Goal: Transaction & Acquisition: Purchase product/service

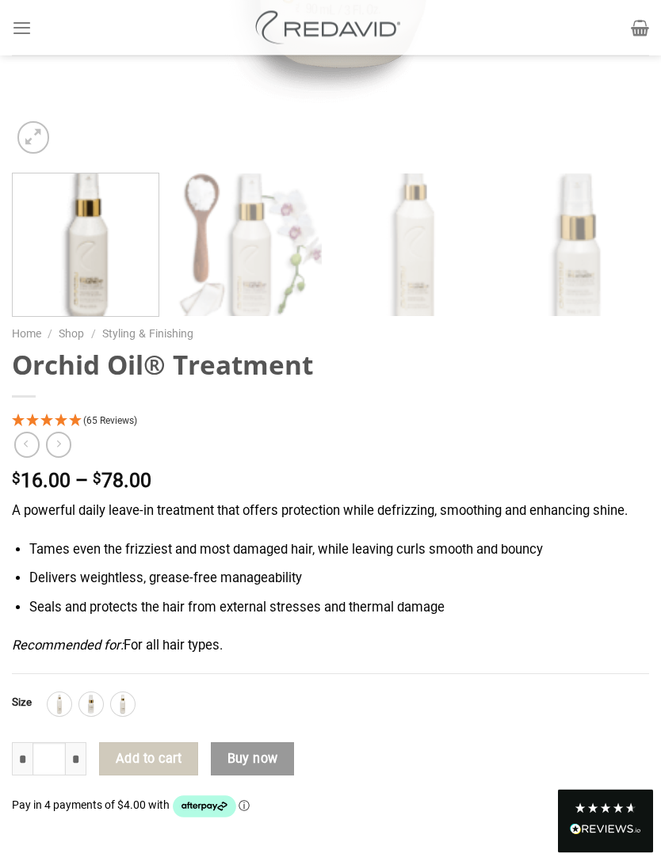
scroll to position [847, 0]
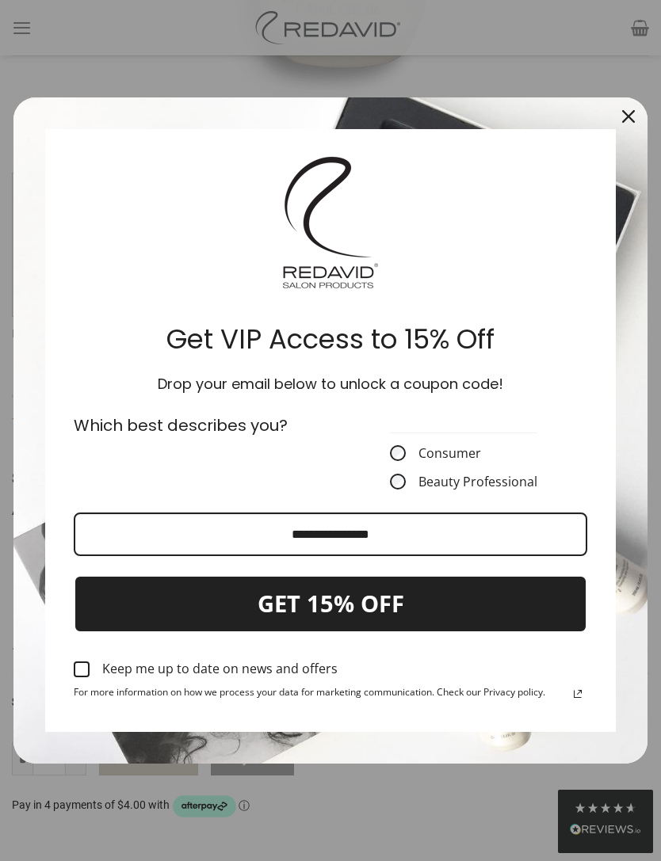
click at [630, 135] on button "Close" at bounding box center [628, 116] width 38 height 38
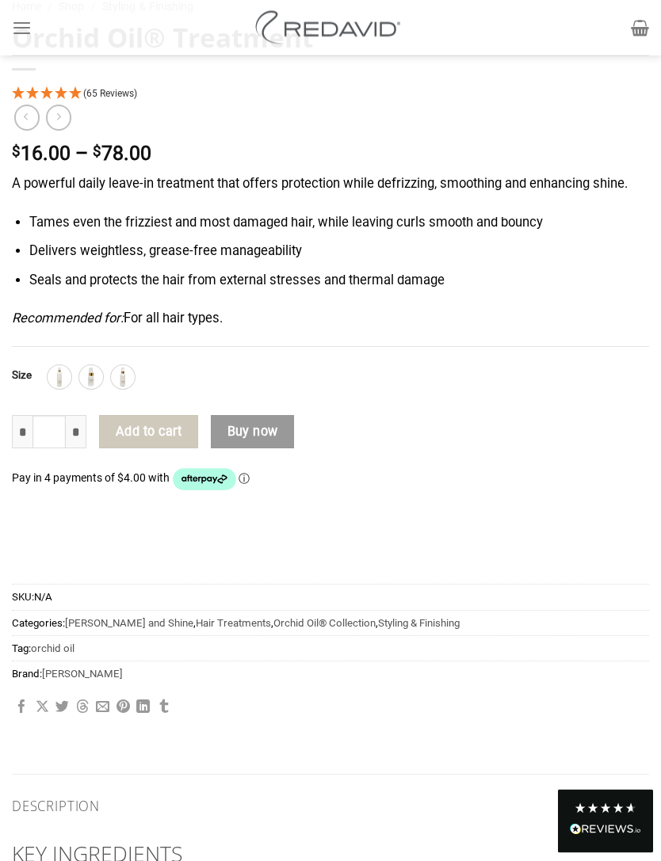
scroll to position [1174, 0]
click at [63, 379] on img at bounding box center [59, 378] width 21 height 21
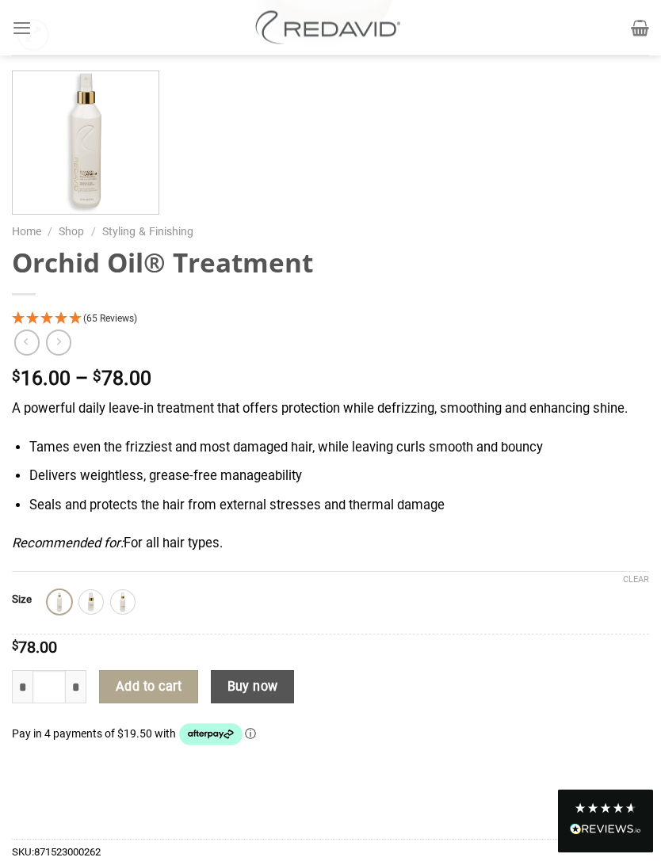
scroll to position [737, 0]
click at [101, 600] on img at bounding box center [91, 602] width 21 height 21
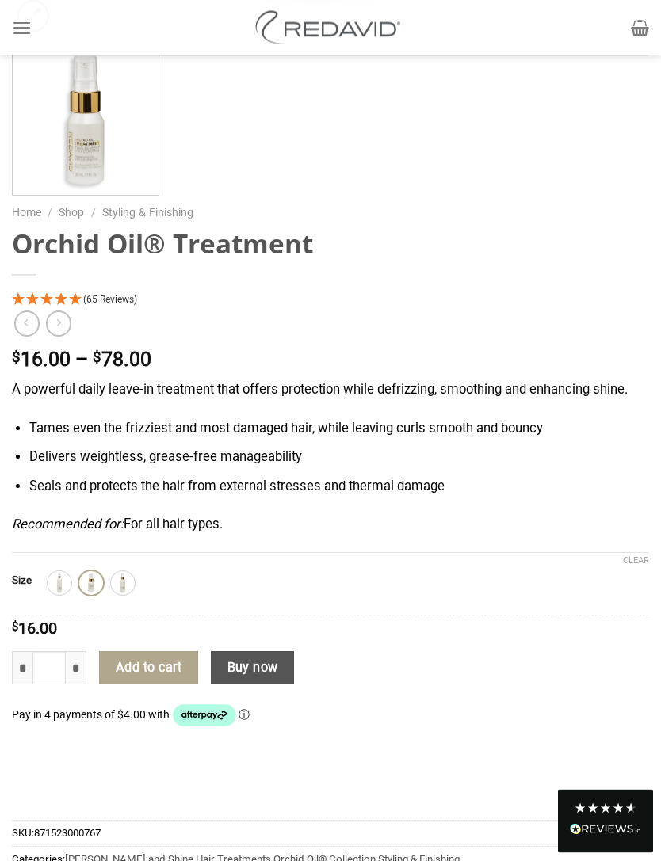
scroll to position [759, 0]
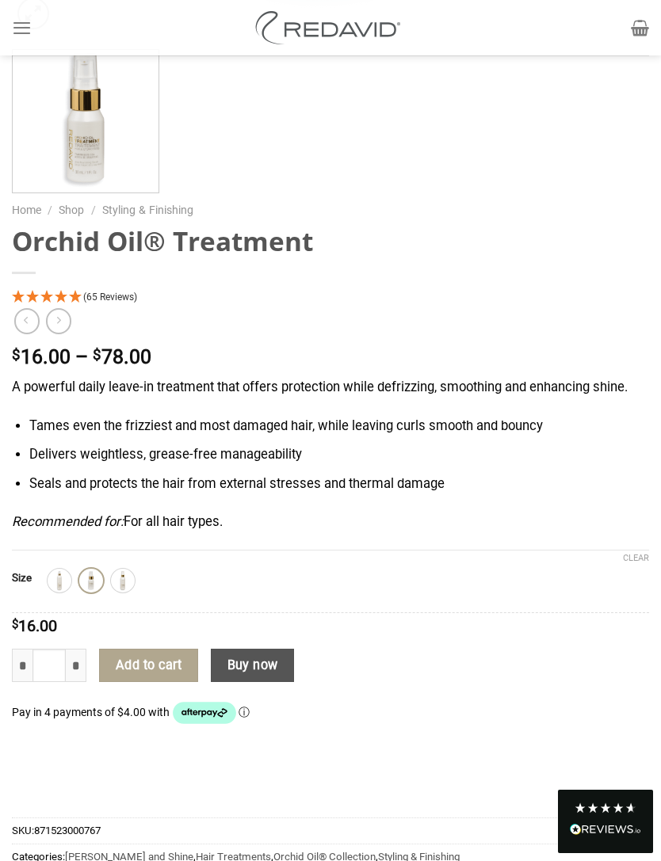
click at [133, 584] on img at bounding box center [122, 580] width 21 height 21
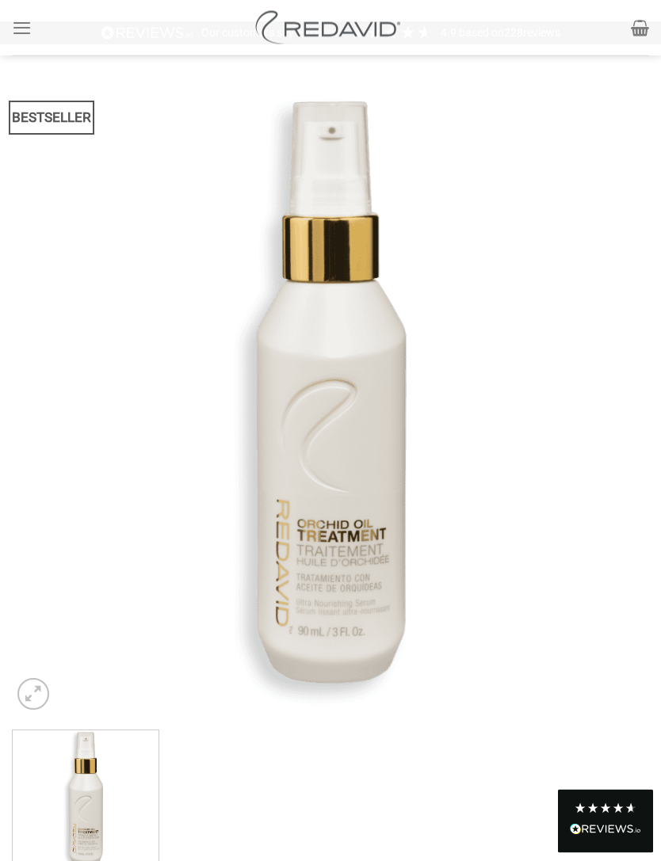
scroll to position [77, 0]
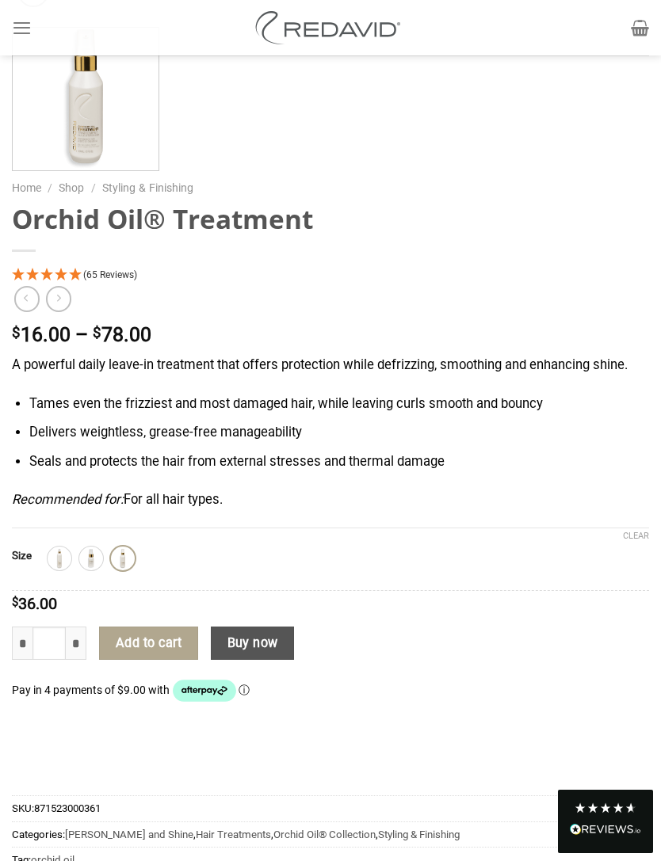
click at [59, 558] on img at bounding box center [59, 558] width 21 height 21
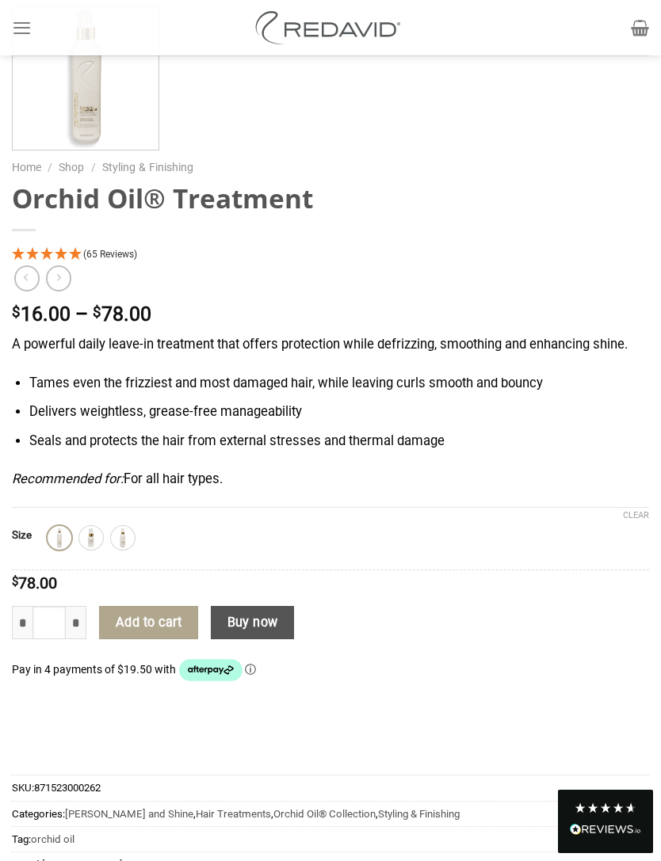
scroll to position [809, 0]
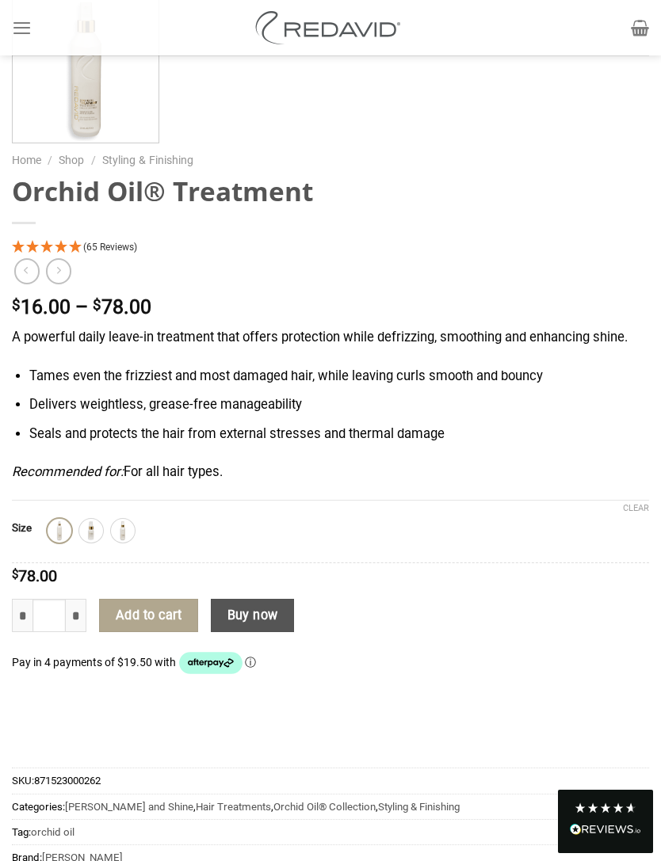
click at [131, 533] on img at bounding box center [122, 530] width 21 height 21
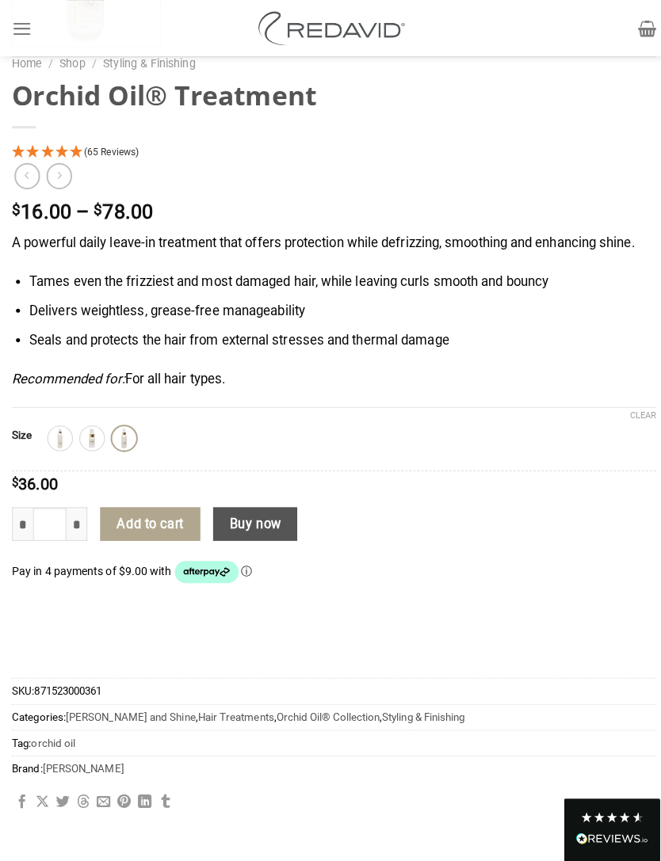
scroll to position [929, 0]
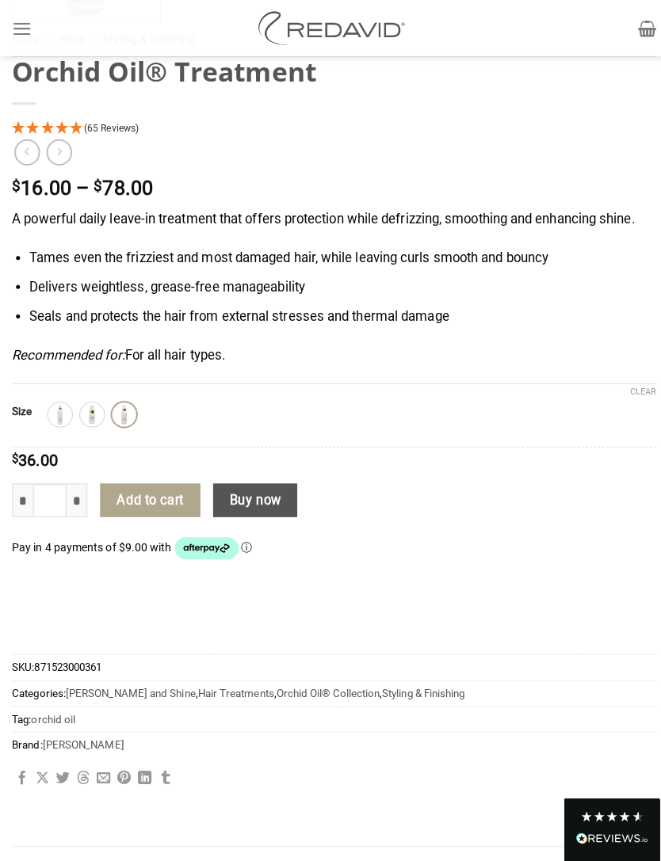
click at [169, 493] on button "Add to cart" at bounding box center [148, 494] width 98 height 33
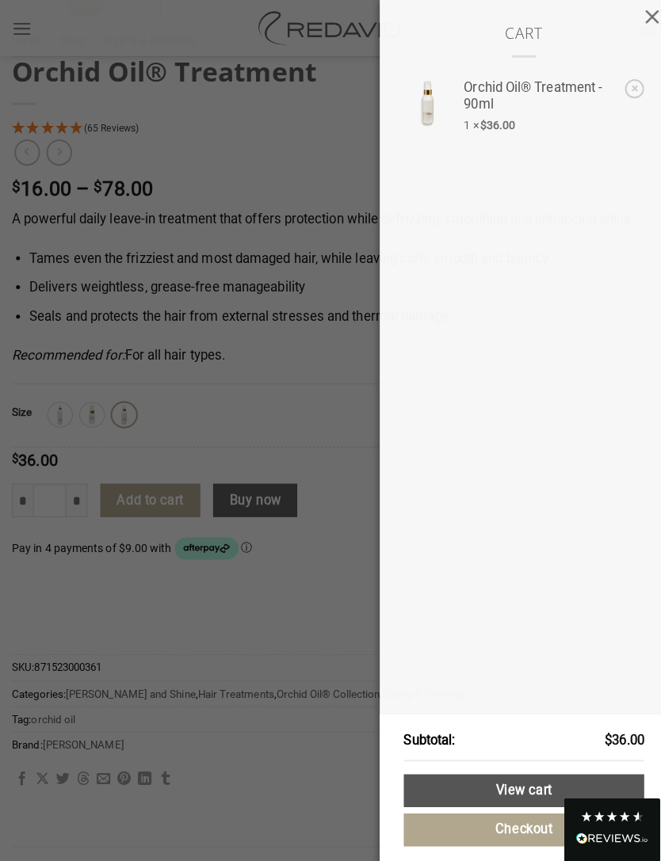
click at [647, 17] on button "button" at bounding box center [645, 16] width 32 height 32
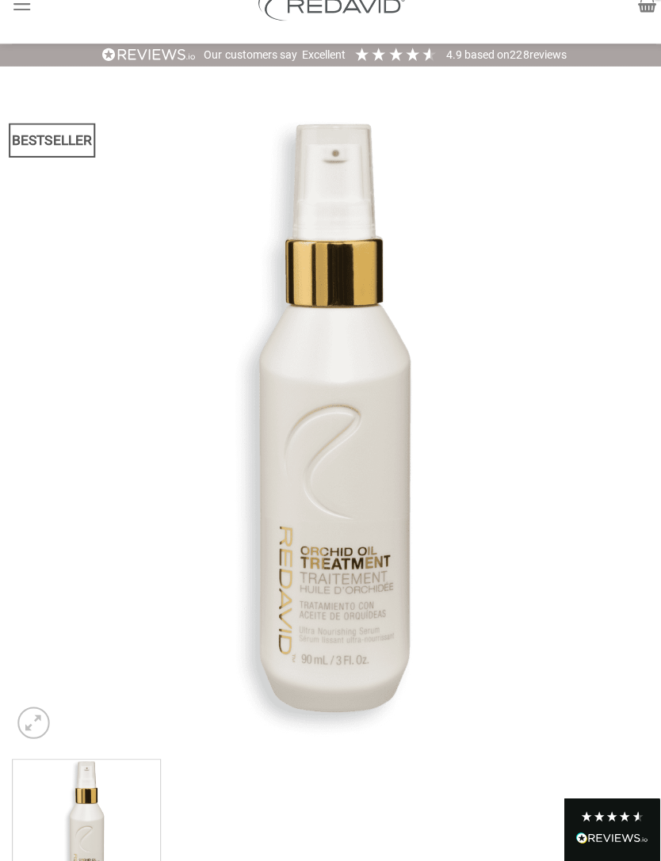
scroll to position [0, 0]
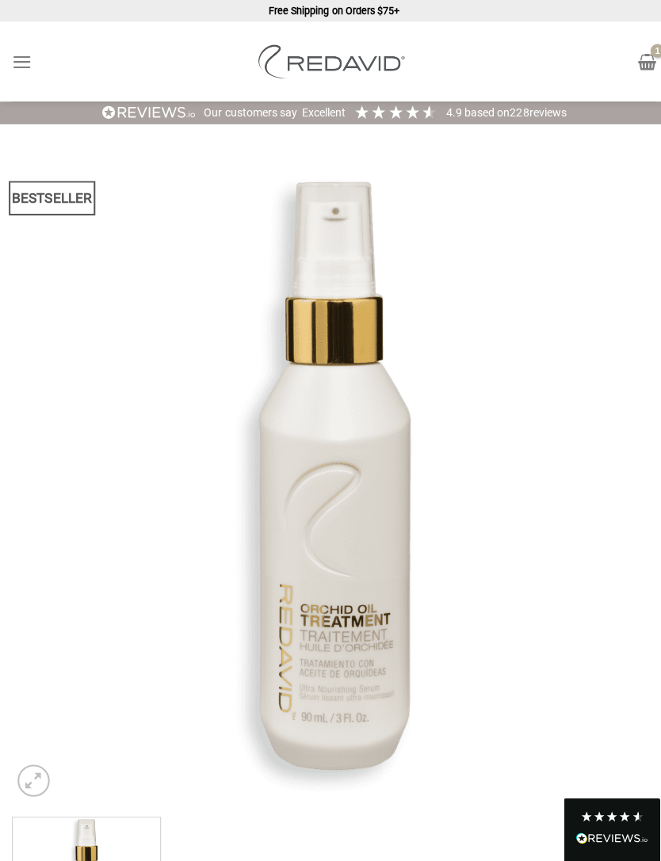
click at [29, 55] on icon "Menu" at bounding box center [22, 61] width 20 height 24
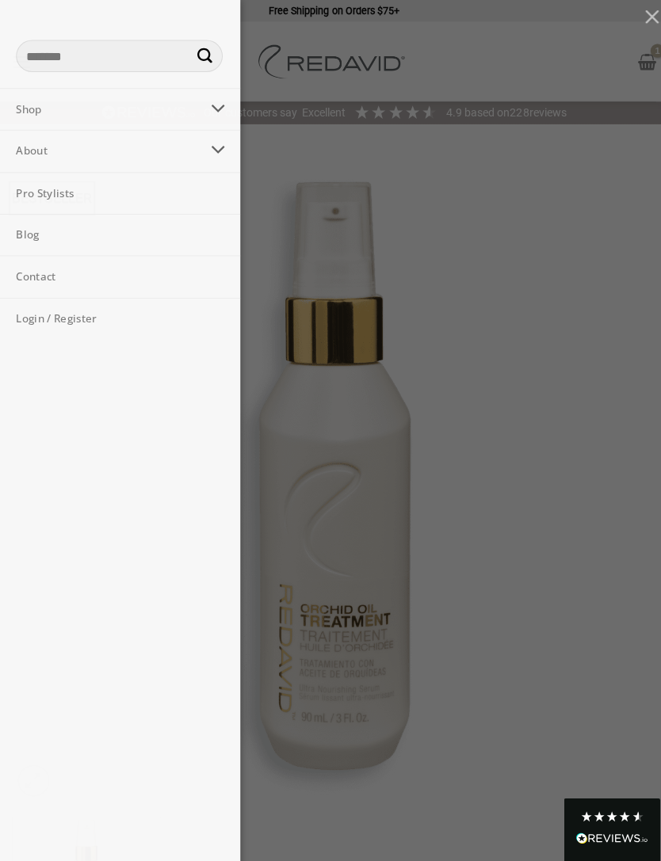
click at [216, 108] on icon "Toggle" at bounding box center [215, 107] width 15 height 28
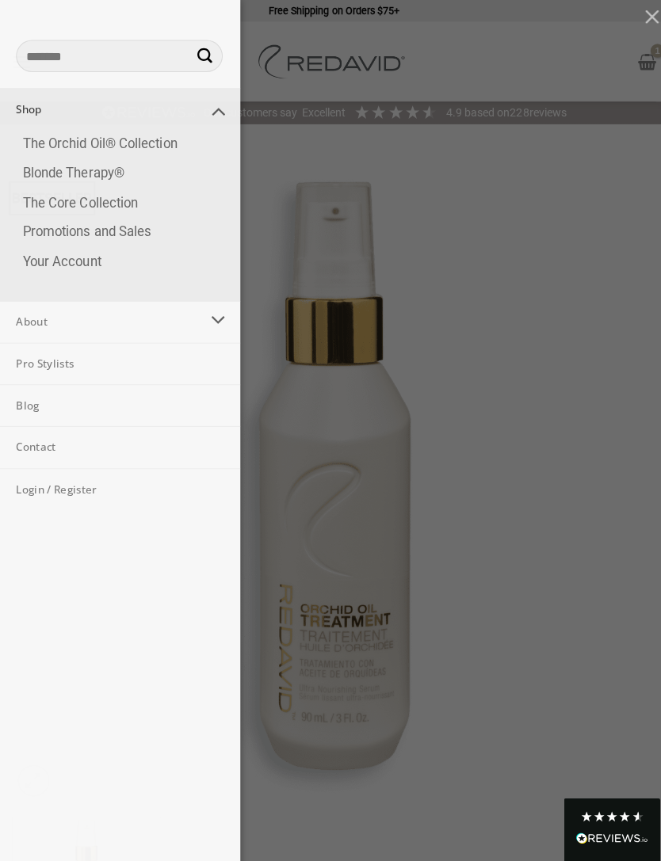
click at [112, 173] on link "Blonde Therapy®" at bounding box center [121, 172] width 231 height 29
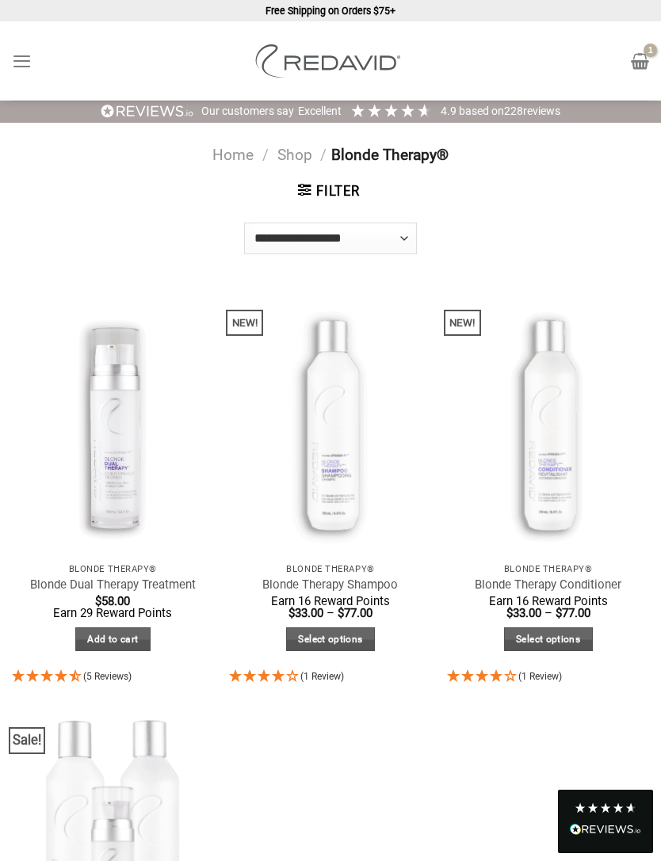
click at [22, 56] on icon "Menu" at bounding box center [22, 61] width 20 height 24
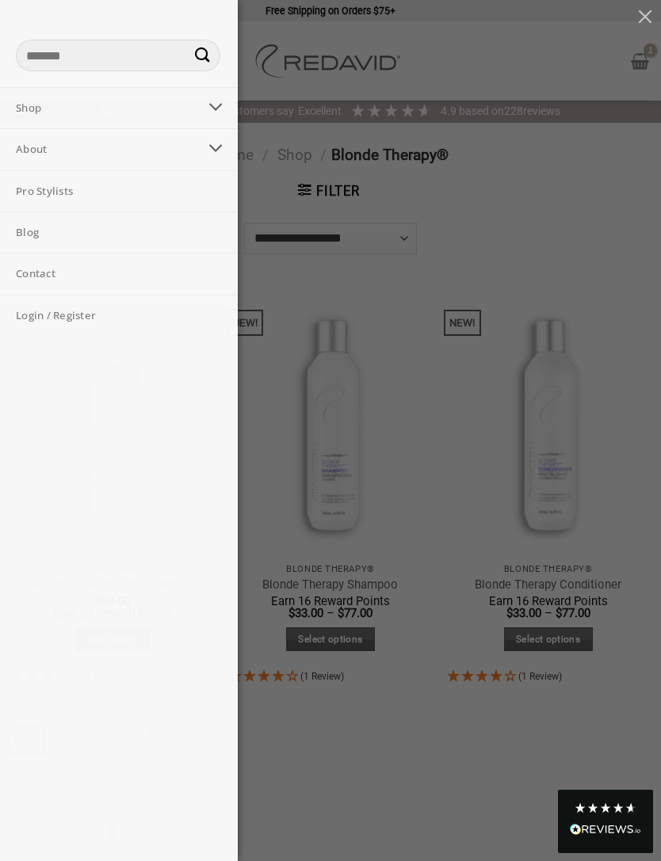
click at [216, 104] on icon "Toggle" at bounding box center [215, 107] width 15 height 28
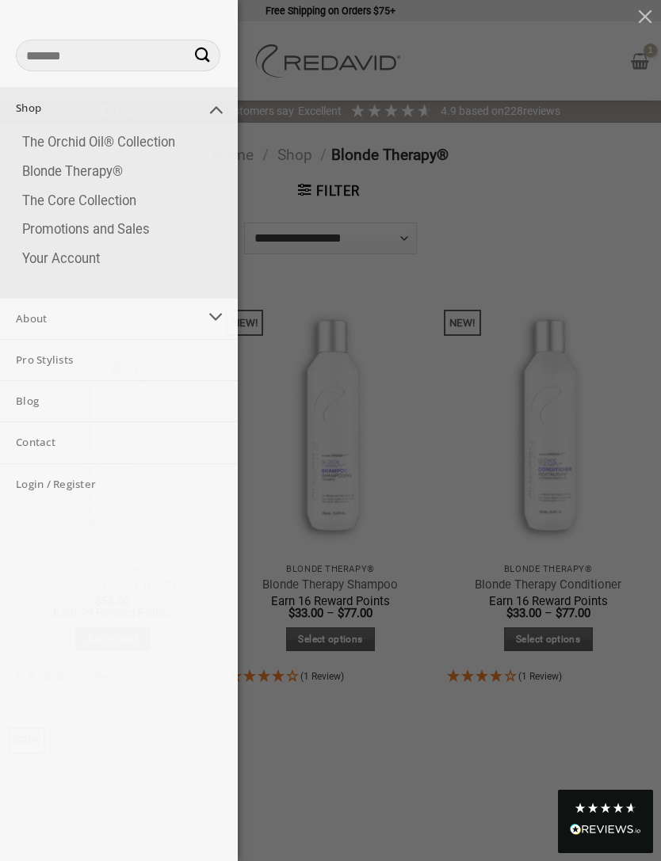
click at [186, 139] on link "The Orchid Oil® Collection" at bounding box center [121, 142] width 231 height 29
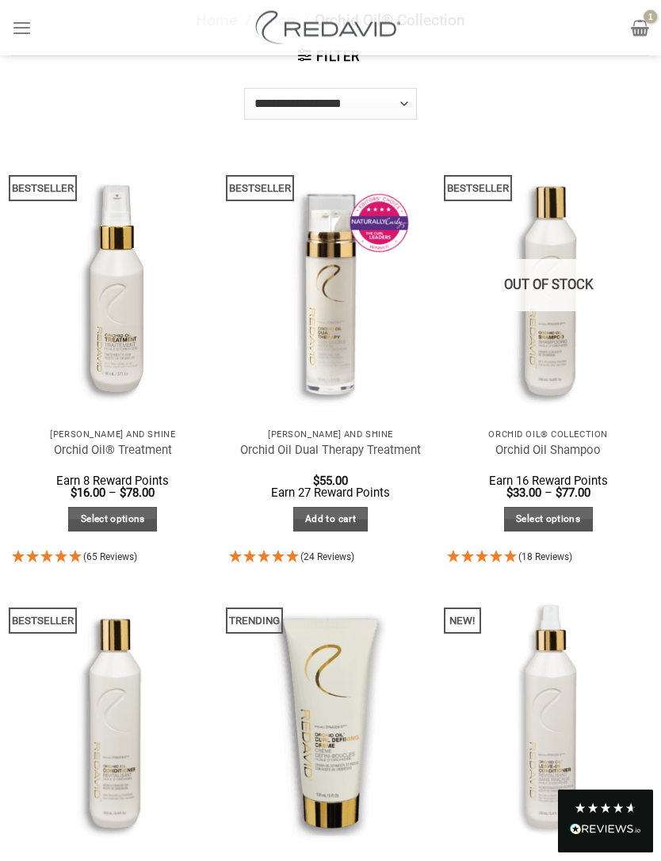
scroll to position [135, 0]
click at [569, 302] on div "Out of stock" at bounding box center [548, 285] width 202 height 53
click at [583, 421] on link "Quick View" at bounding box center [548, 435] width 202 height 28
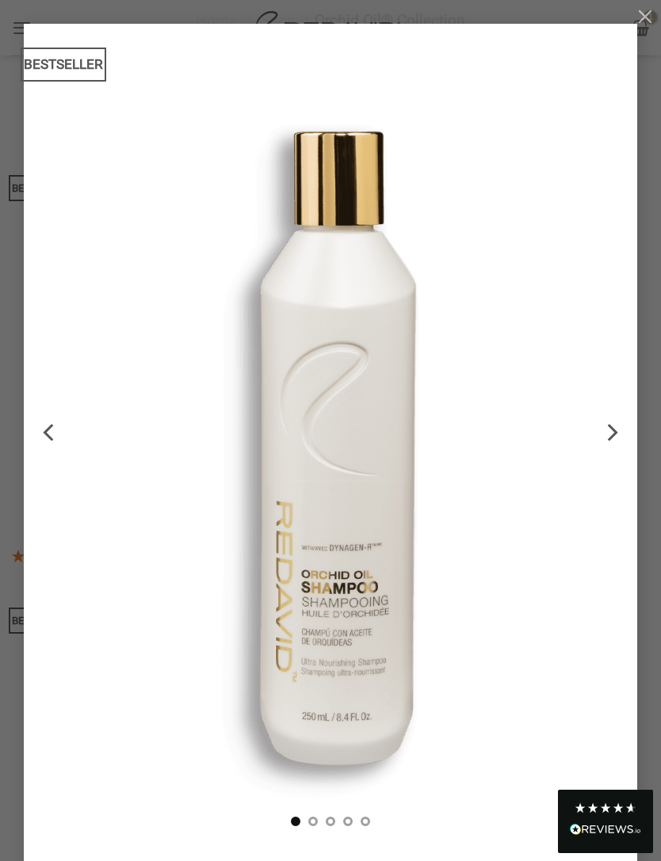
click at [615, 430] on icon "Next" at bounding box center [612, 432] width 10 height 17
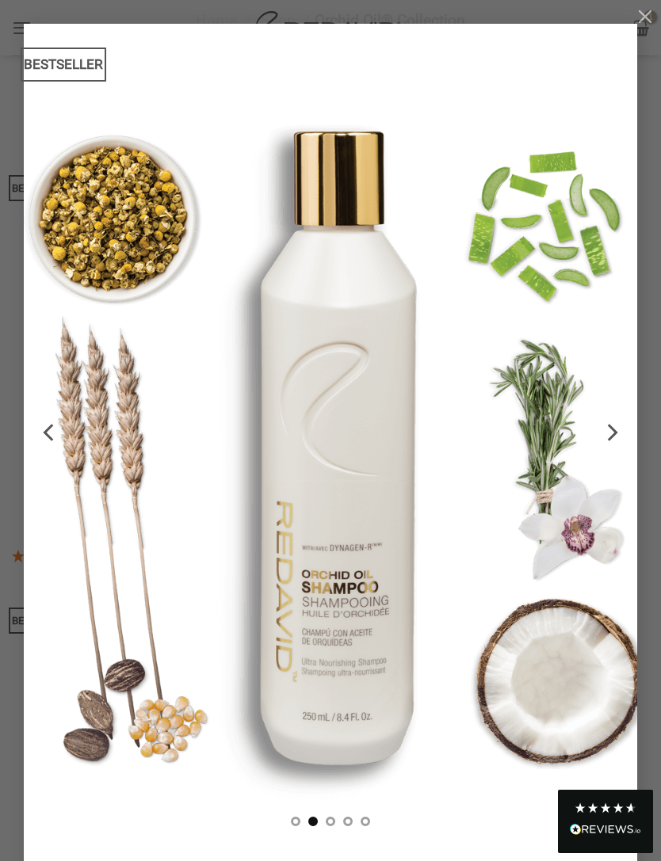
click at [615, 434] on icon "Next" at bounding box center [612, 432] width 10 height 17
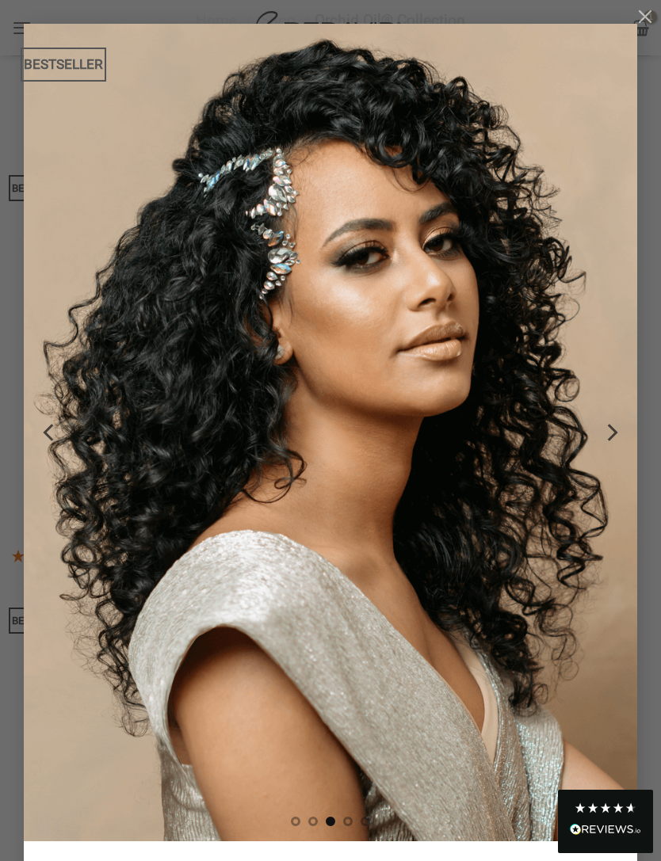
click at [619, 429] on icon "Next" at bounding box center [610, 432] width 29 height 29
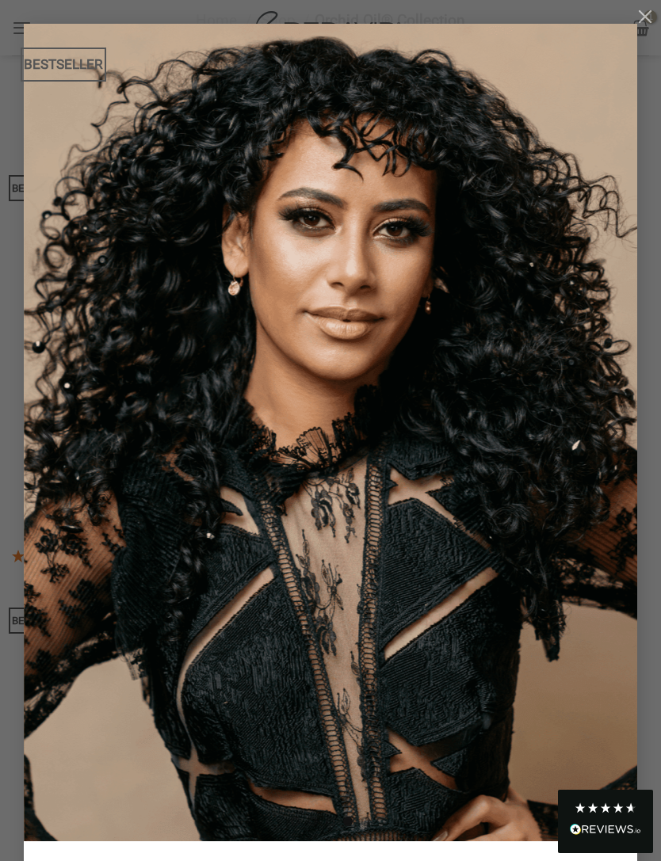
click at [605, 440] on icon "Next" at bounding box center [610, 432] width 29 height 29
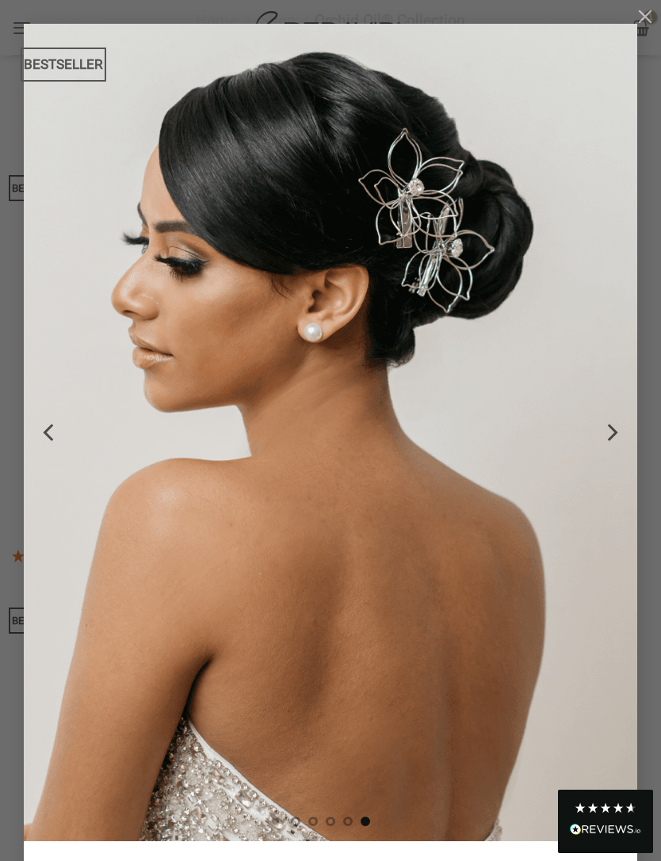
click at [613, 440] on icon "Next" at bounding box center [610, 432] width 29 height 29
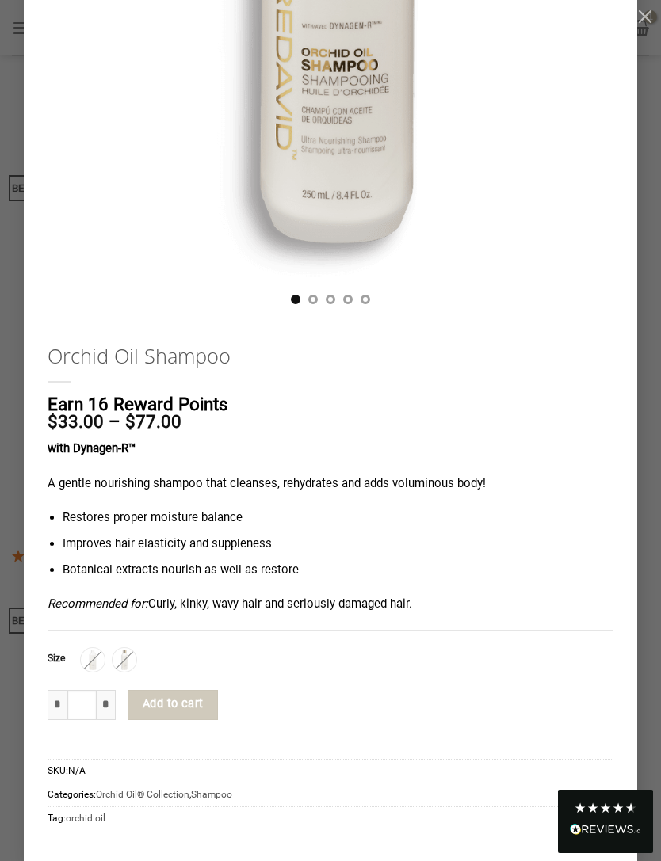
scroll to position [521, 0]
click at [103, 654] on img at bounding box center [92, 660] width 21 height 21
click at [135, 656] on img at bounding box center [124, 660] width 21 height 21
click at [106, 643] on td "**********" at bounding box center [347, 661] width 532 height 36
click at [136, 651] on div "250ml" at bounding box center [124, 661] width 24 height 24
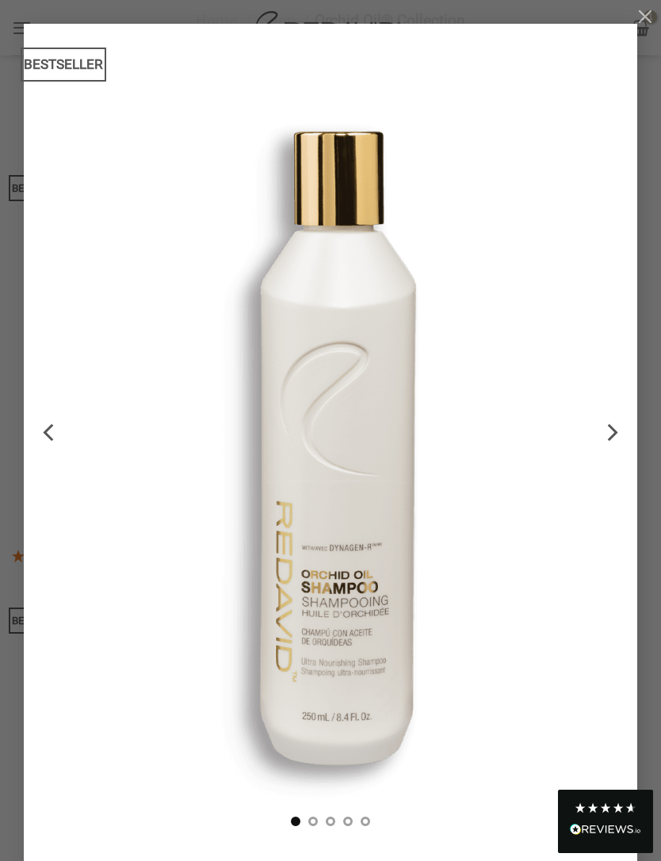
scroll to position [-1, 0]
click at [652, 23] on button "button" at bounding box center [645, 16] width 32 height 32
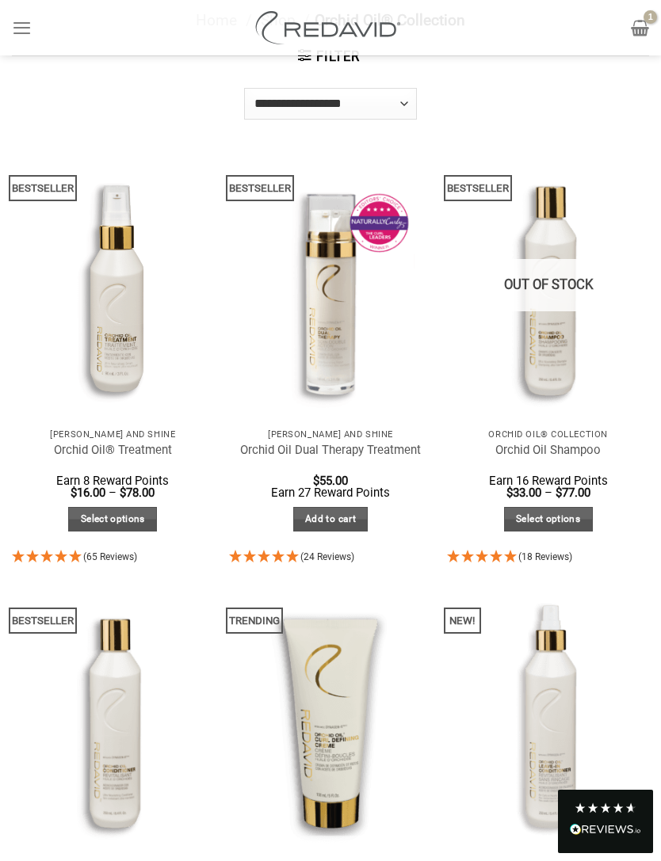
scroll to position [0, 0]
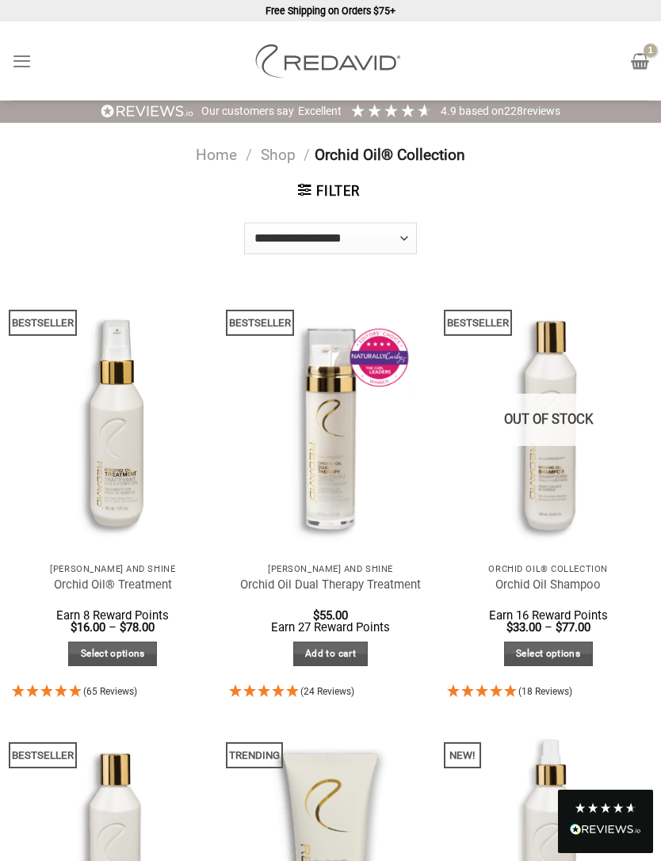
click at [128, 661] on link "Select options" at bounding box center [112, 654] width 89 height 25
